Goal: Task Accomplishment & Management: Use online tool/utility

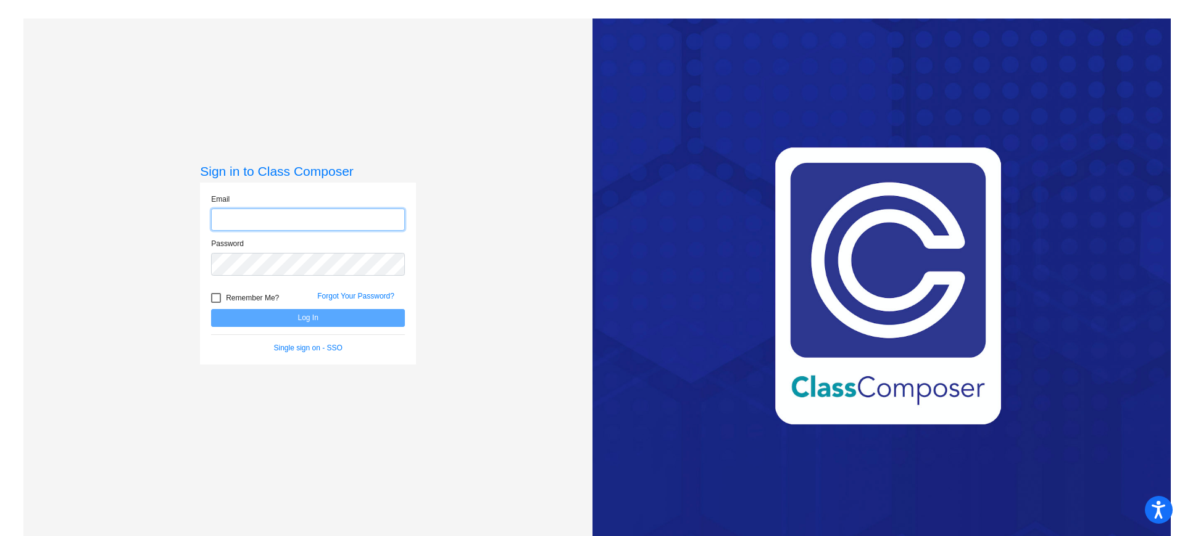
type input "[EMAIL_ADDRESS][DOMAIN_NAME]"
click at [211, 296] on div at bounding box center [216, 298] width 10 height 10
click at [215, 303] on input "Remember Me?" at bounding box center [215, 303] width 1 height 1
checkbox input "true"
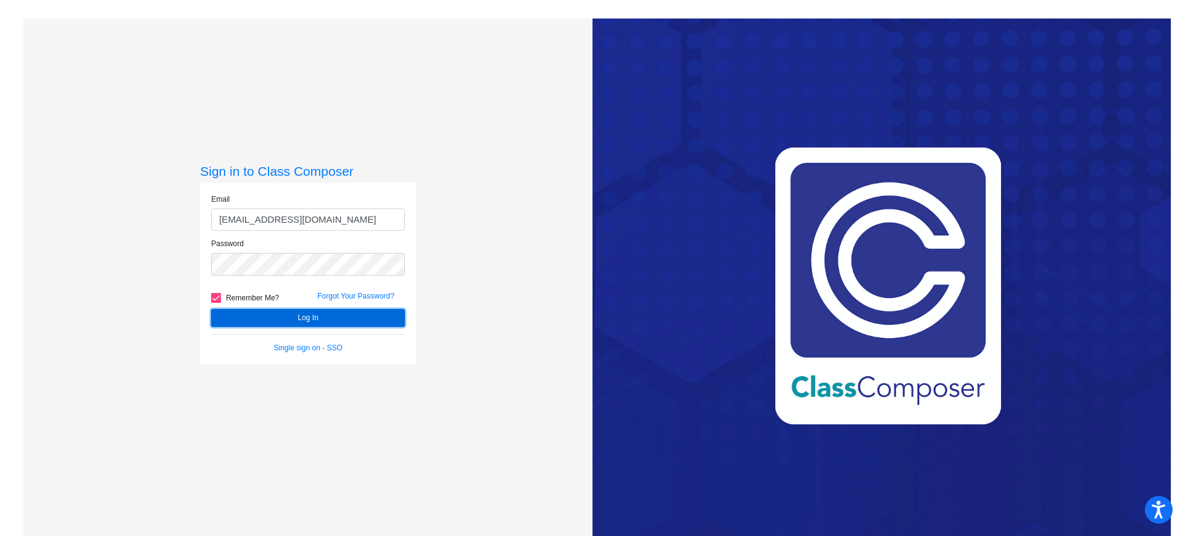
click at [241, 315] on button "Log In" at bounding box center [308, 318] width 194 height 18
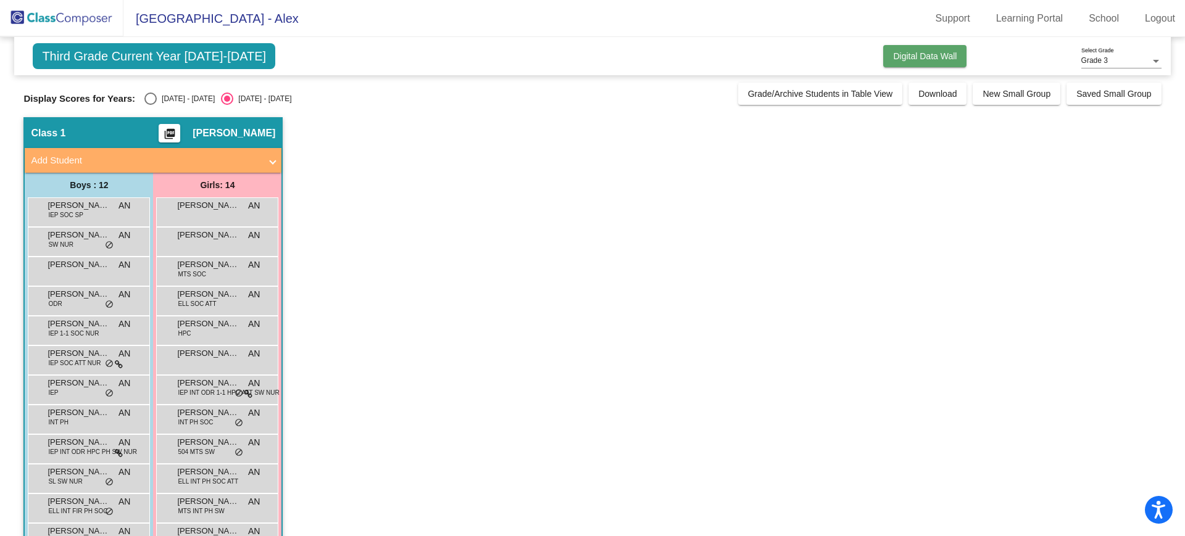
click at [901, 58] on span "Digital Data Wall" at bounding box center [925, 56] width 64 height 10
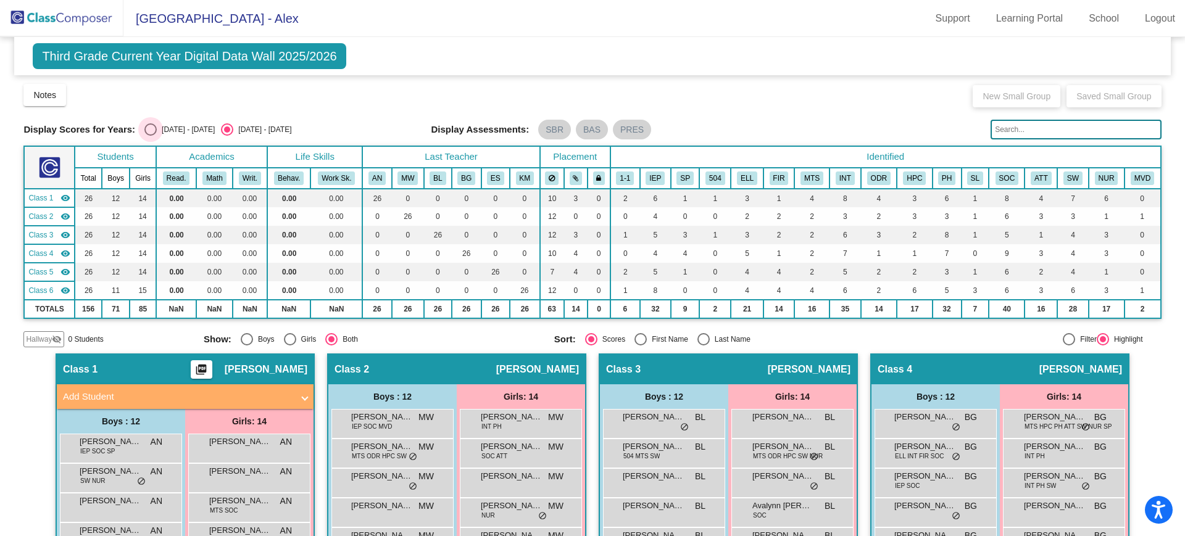
click at [185, 125] on div "[DATE] - [DATE]" at bounding box center [186, 129] width 58 height 11
click at [151, 136] on input "[DATE] - [DATE]" at bounding box center [150, 136] width 1 height 1
radio input "true"
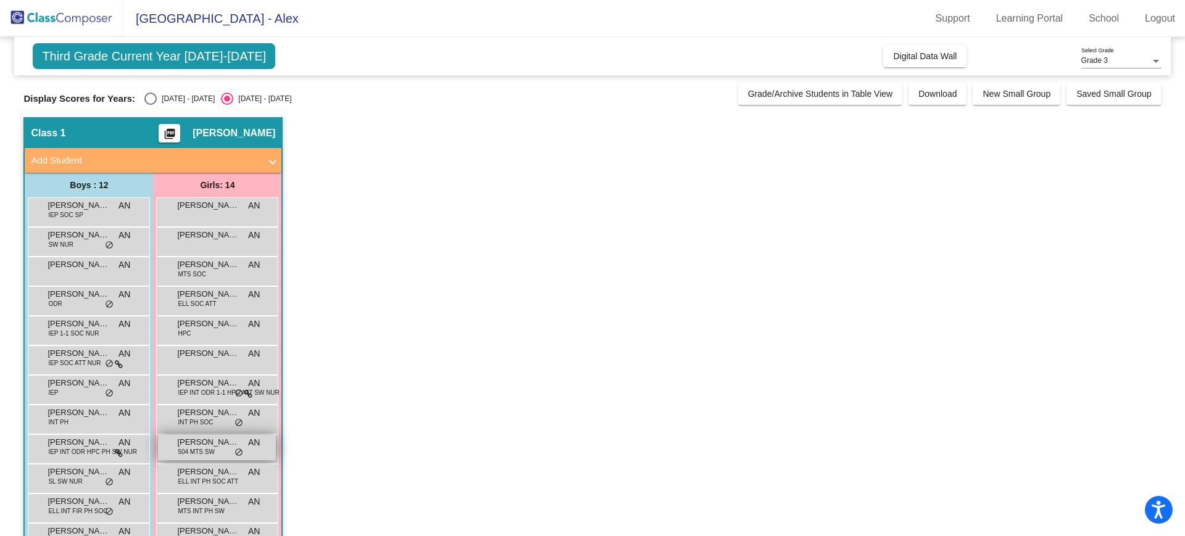
click at [227, 454] on div "Elise Badenschier 504 MTS SW AN lock do_not_disturb_alt" at bounding box center [217, 447] width 118 height 25
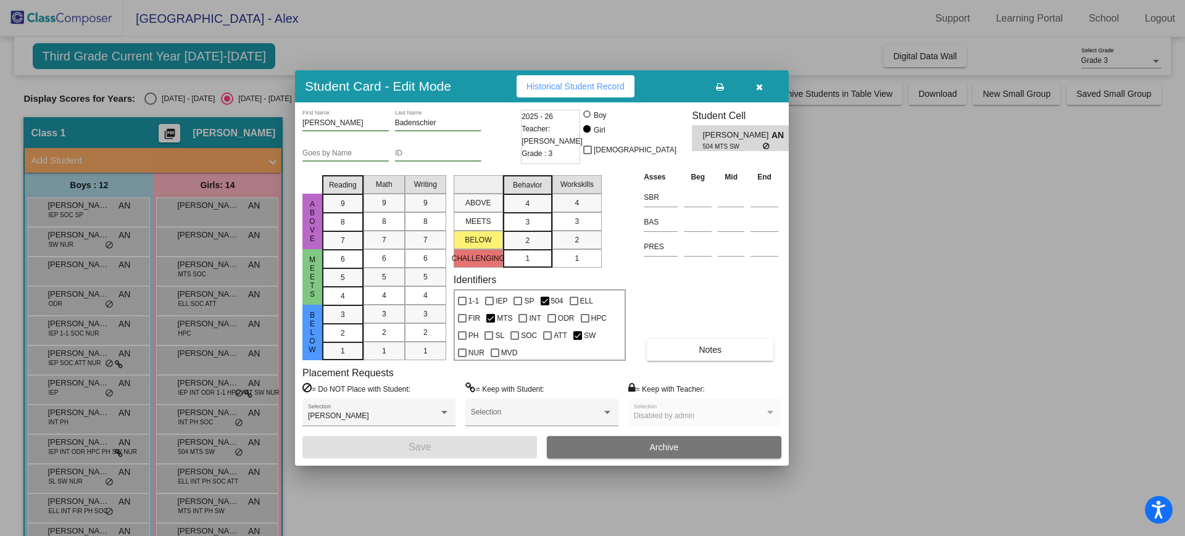
click at [771, 86] on button "button" at bounding box center [758, 86] width 39 height 22
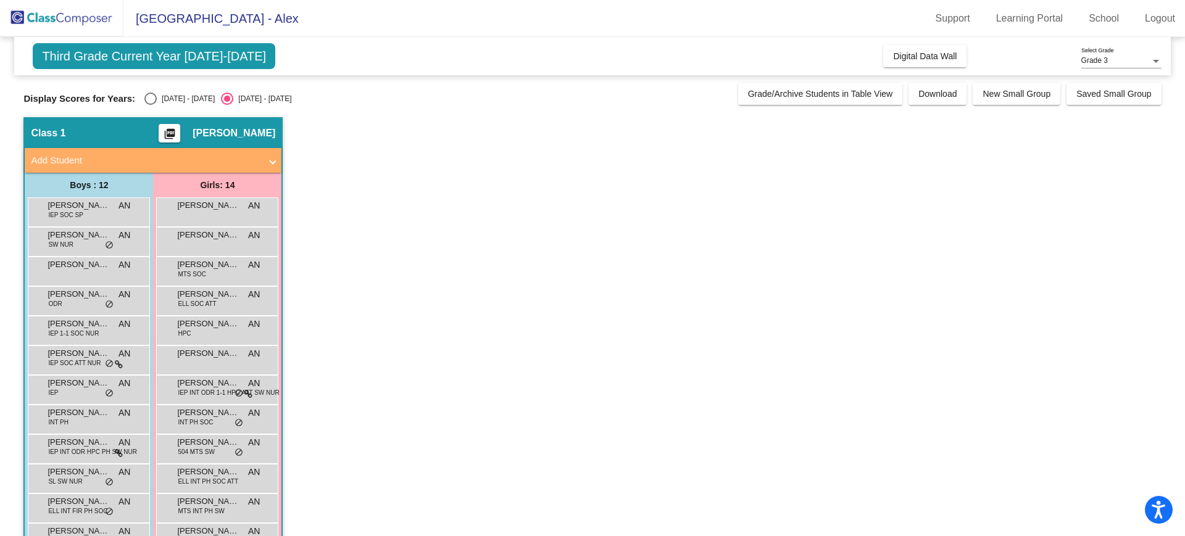
click at [165, 104] on label "[DATE] - [DATE]" at bounding box center [179, 99] width 70 height 12
click at [151, 105] on input "[DATE] - [DATE]" at bounding box center [150, 105] width 1 height 1
radio input "true"
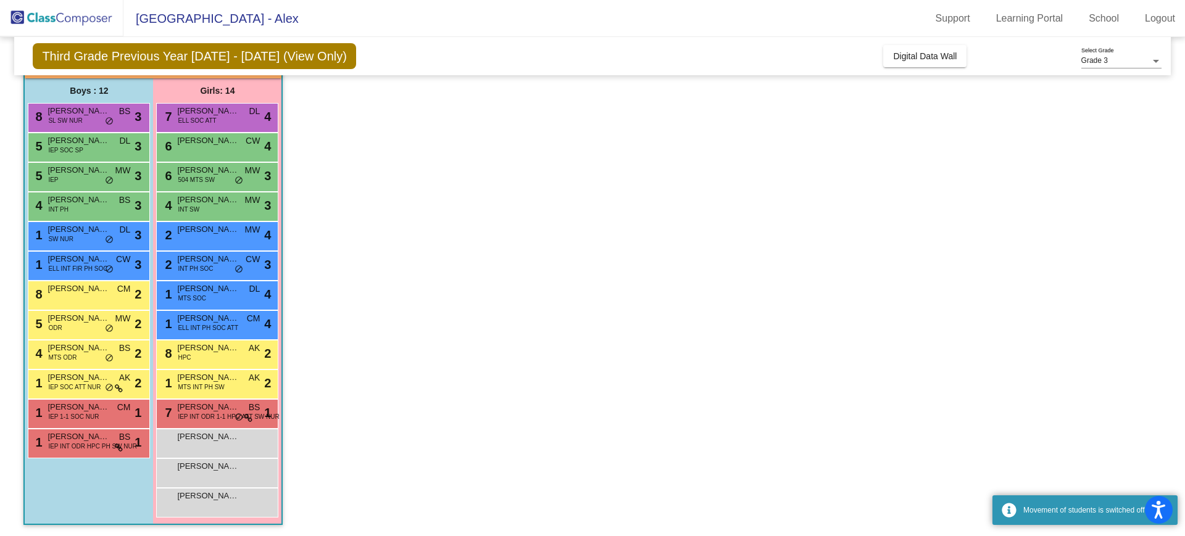
scroll to position [96, 0]
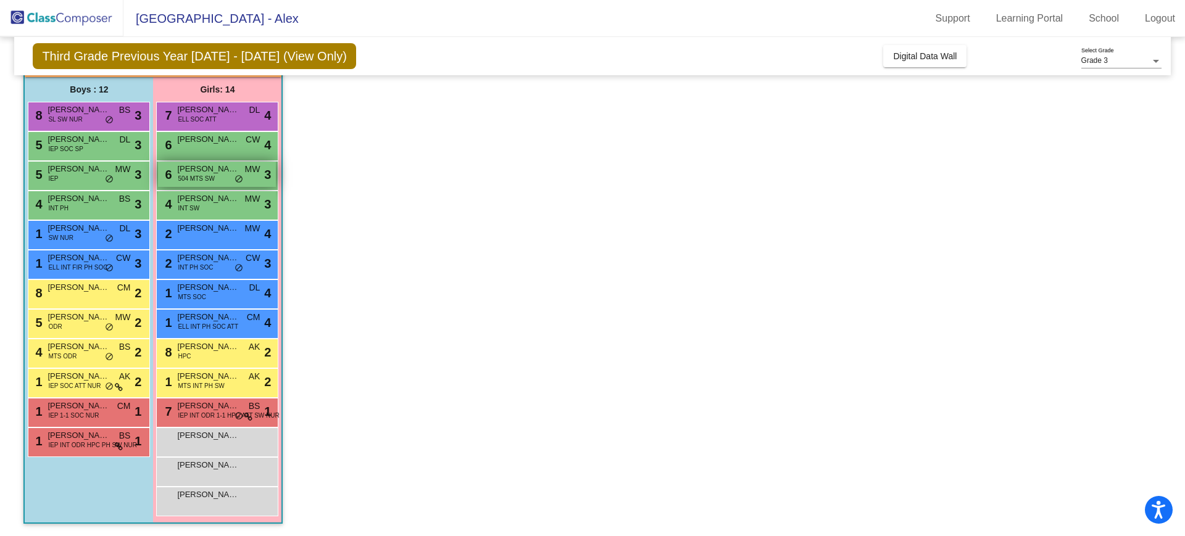
click at [223, 177] on div "6 Elise Badenschier 504 MTS SW MW lock do_not_disturb_alt 3" at bounding box center [217, 174] width 118 height 25
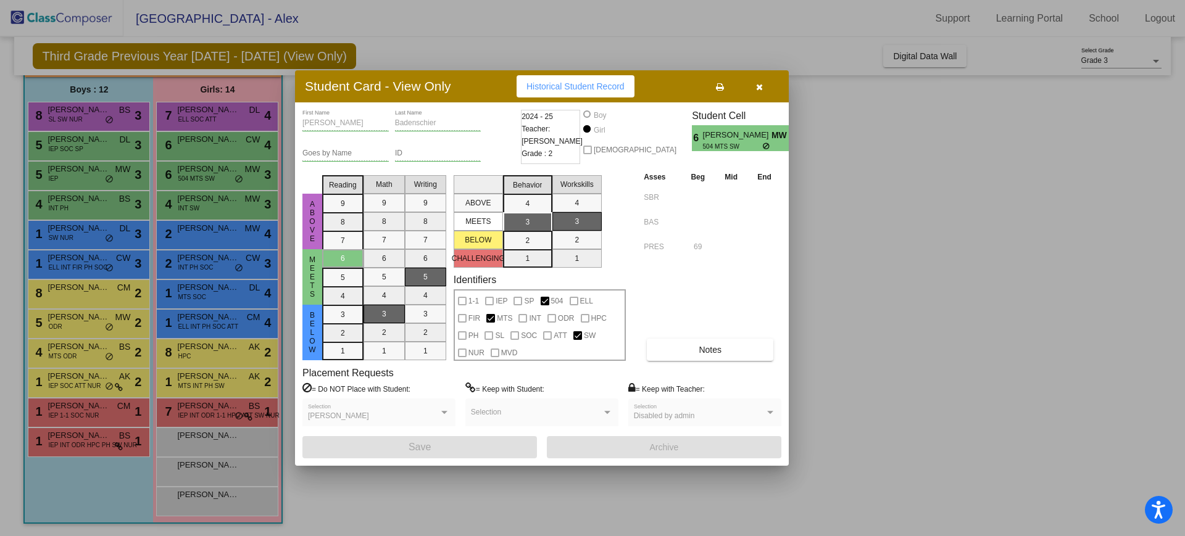
click at [763, 95] on button "button" at bounding box center [758, 86] width 39 height 22
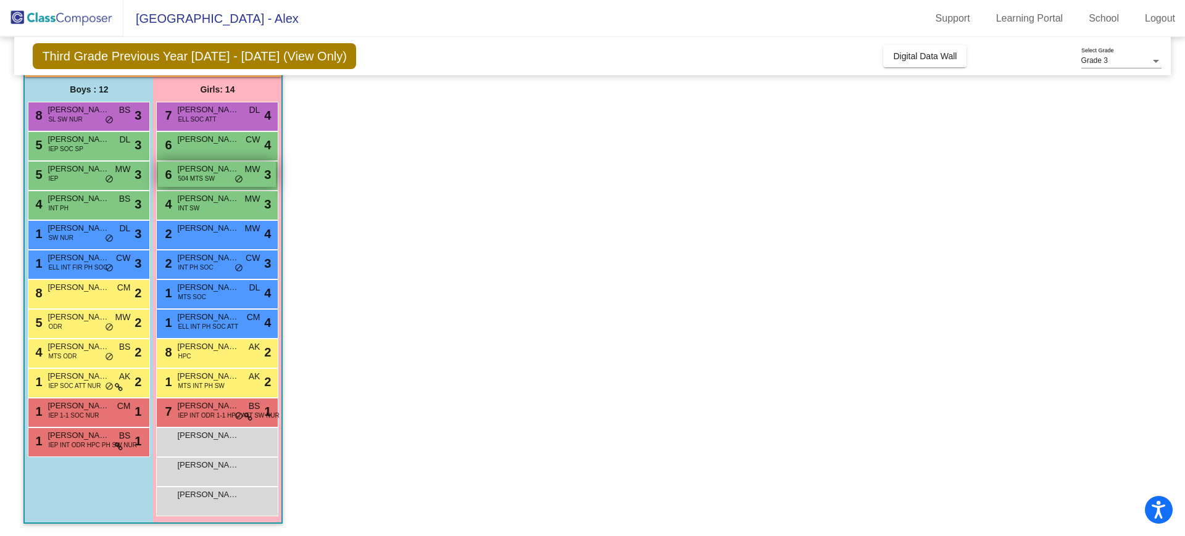
click at [209, 175] on span "504 MTS SW" at bounding box center [196, 178] width 36 height 9
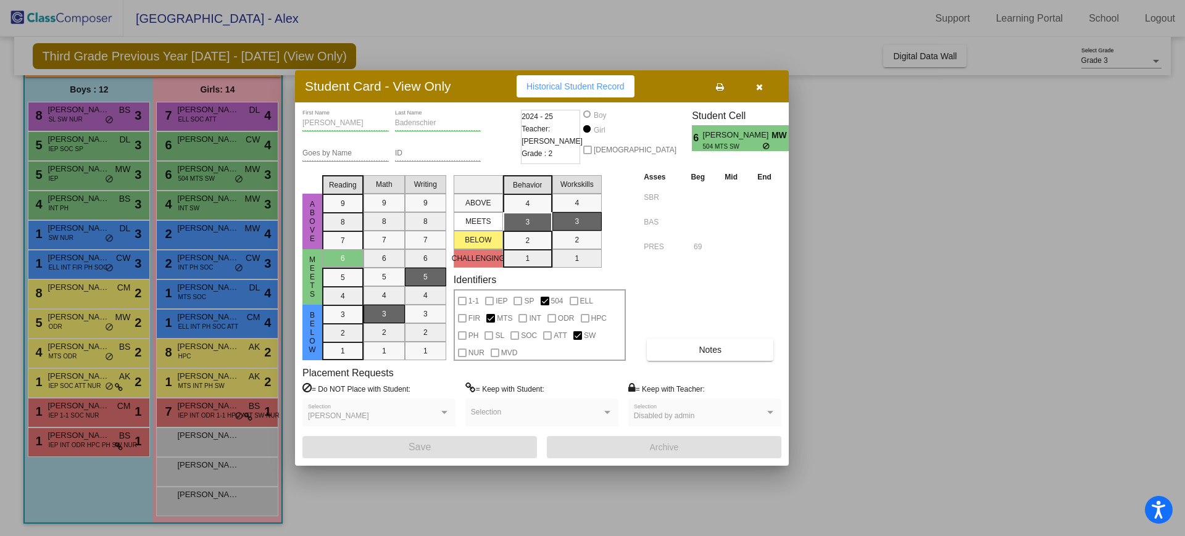
click at [758, 87] on icon "button" at bounding box center [759, 87] width 7 height 9
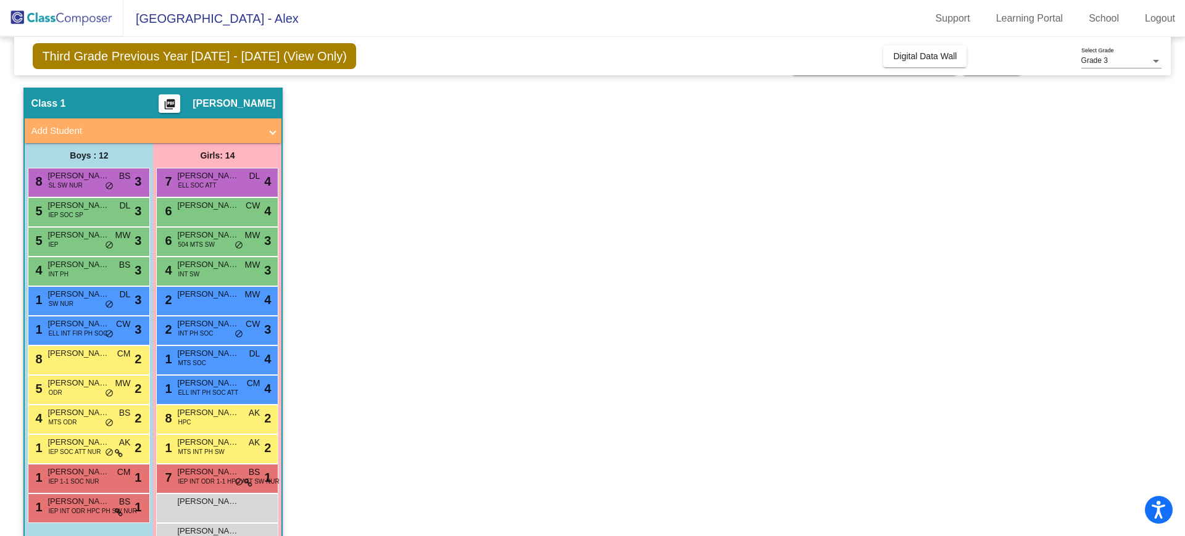
scroll to position [0, 0]
